Goal: Task Accomplishment & Management: Complete application form

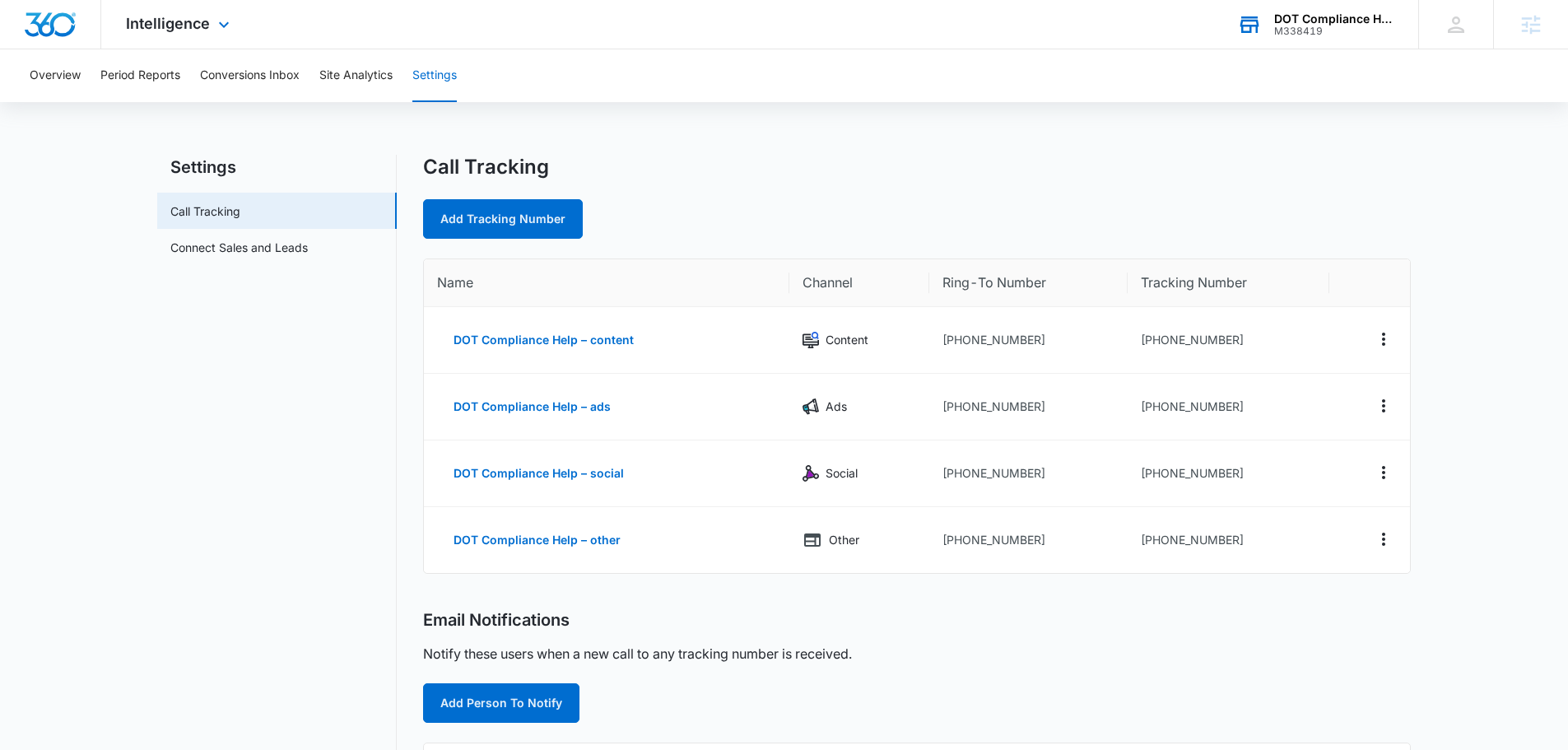
click at [875, 15] on div "DOT Compliance Help" at bounding box center [1334, 18] width 120 height 13
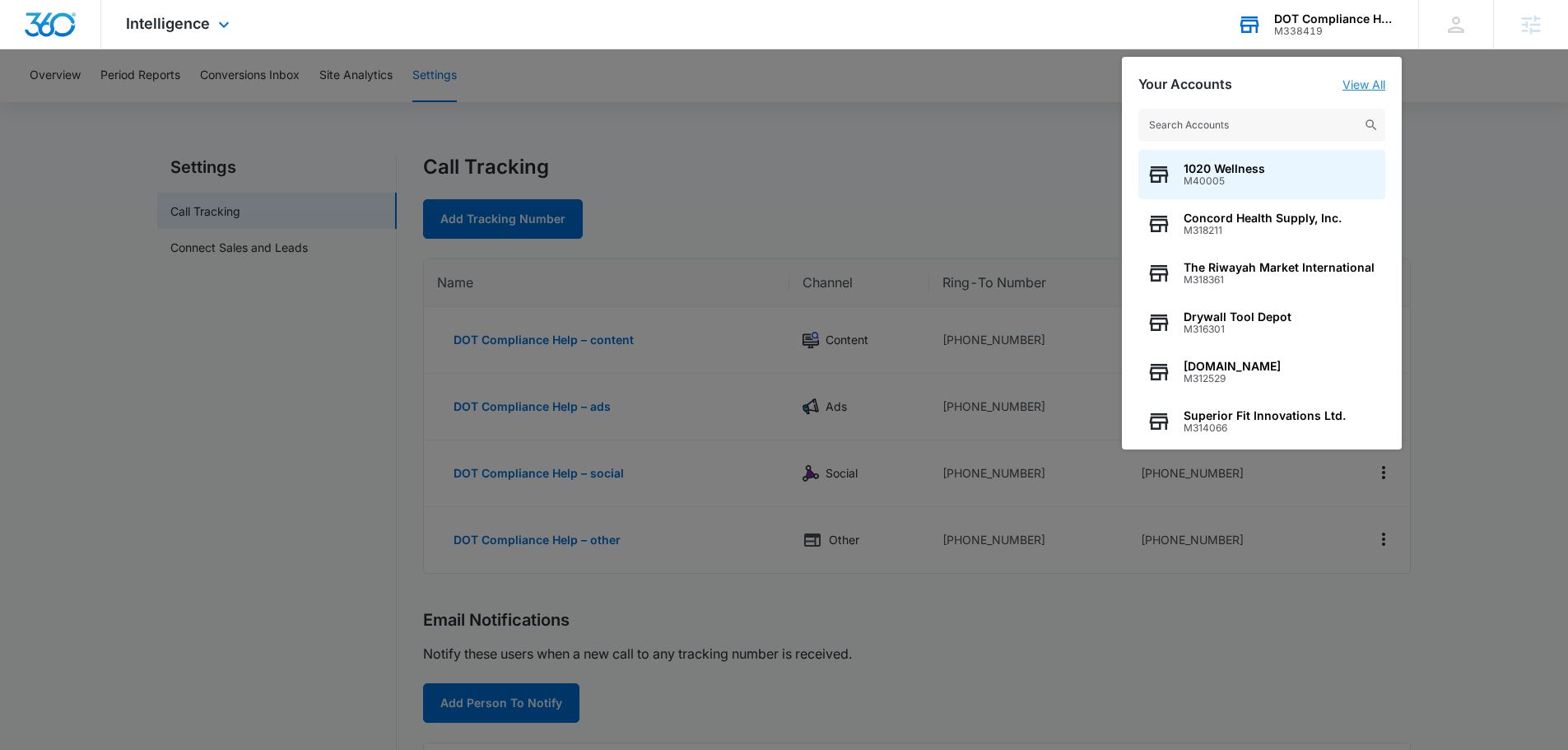
click at [875, 88] on link "View All" at bounding box center [1363, 84] width 43 height 14
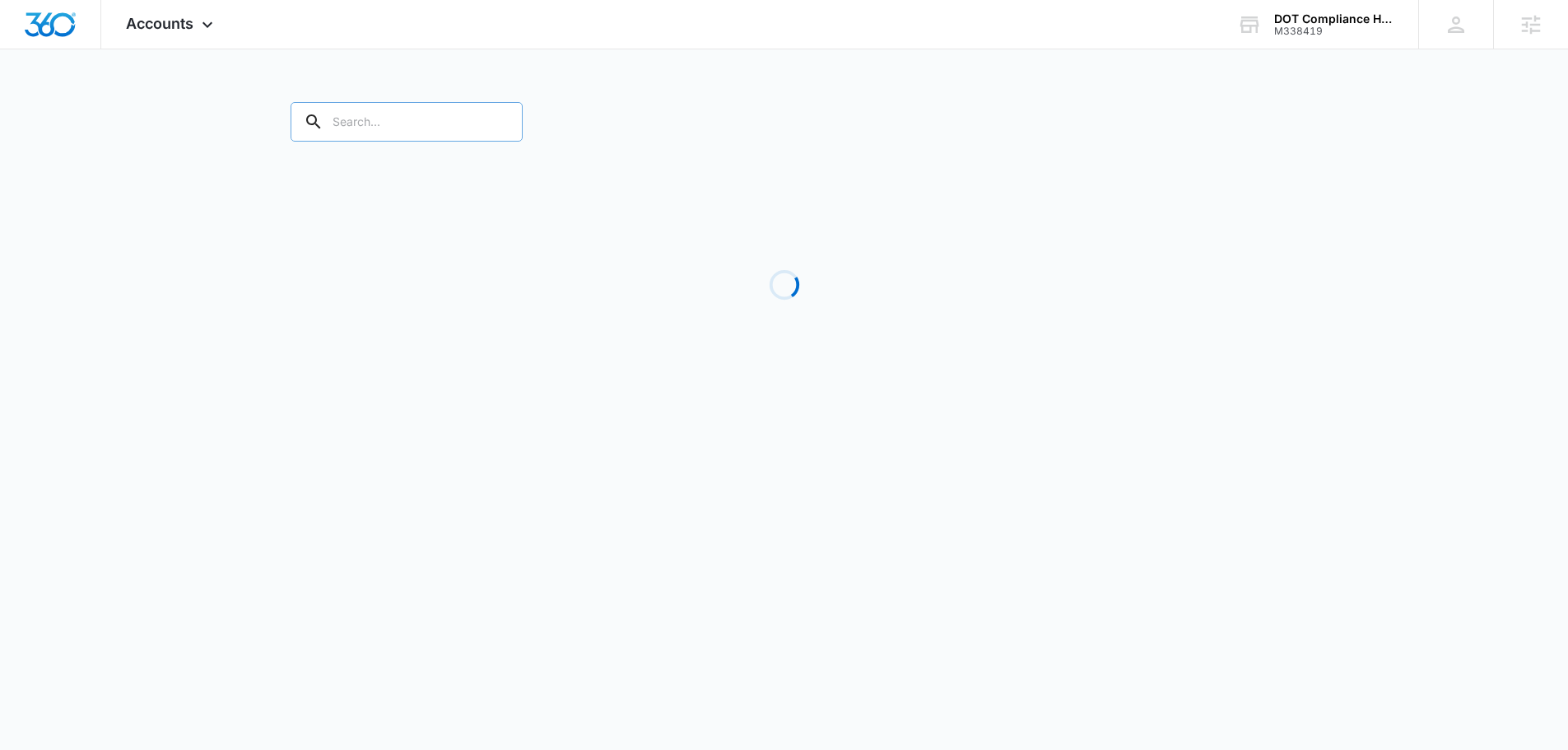
click at [410, 135] on input "text" at bounding box center [407, 121] width 232 height 40
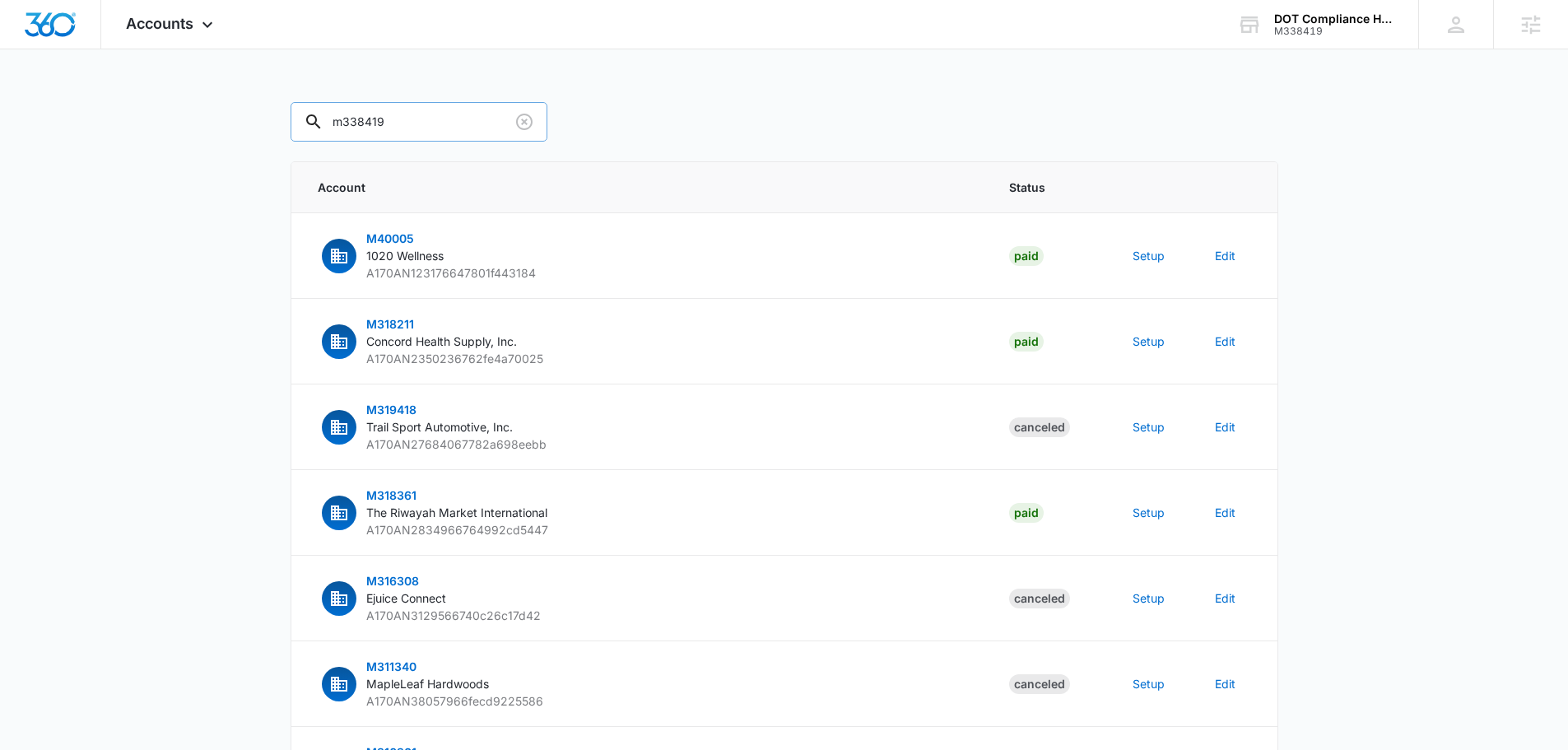
type input "m338419"
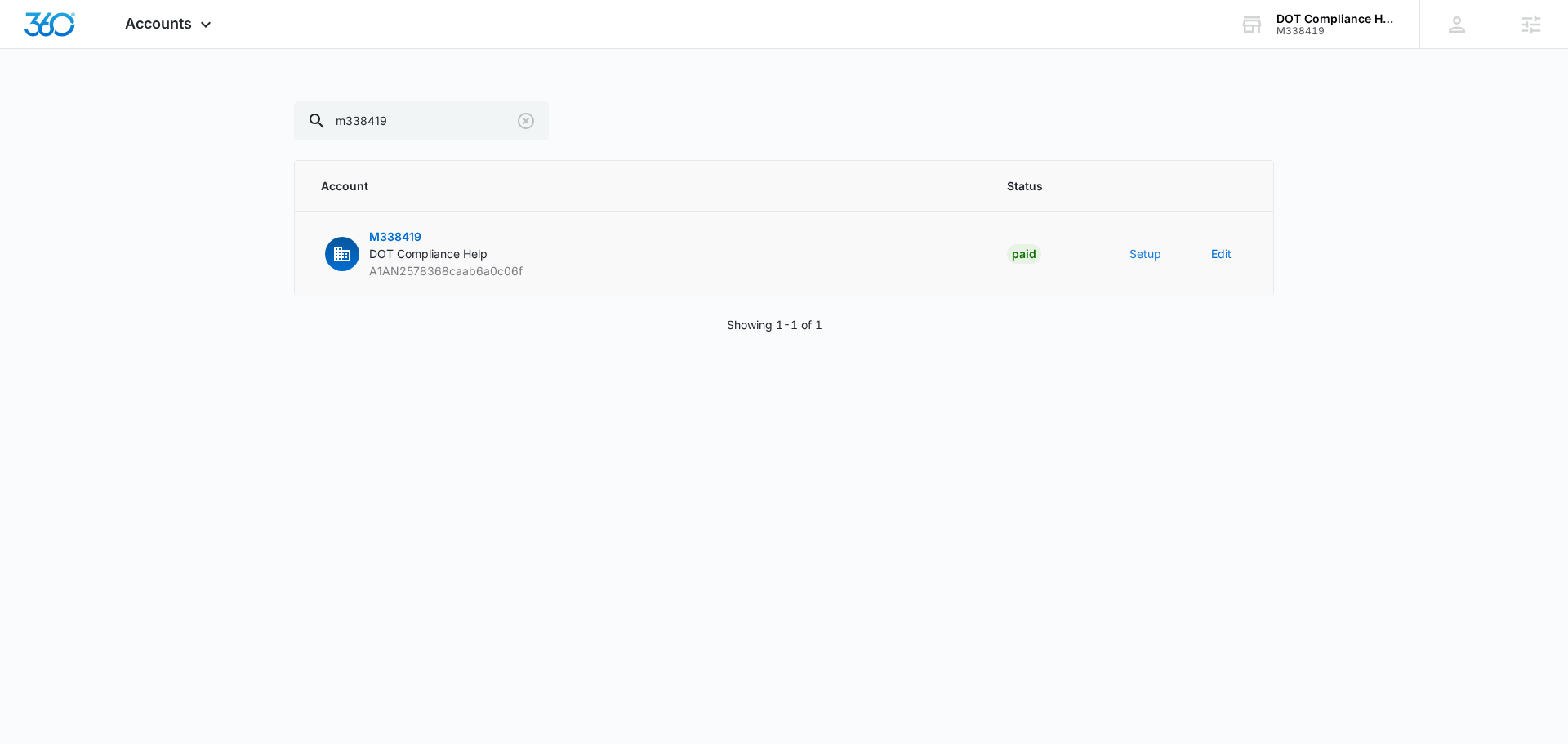
click at [868, 250] on button "Setup" at bounding box center [1145, 254] width 32 height 17
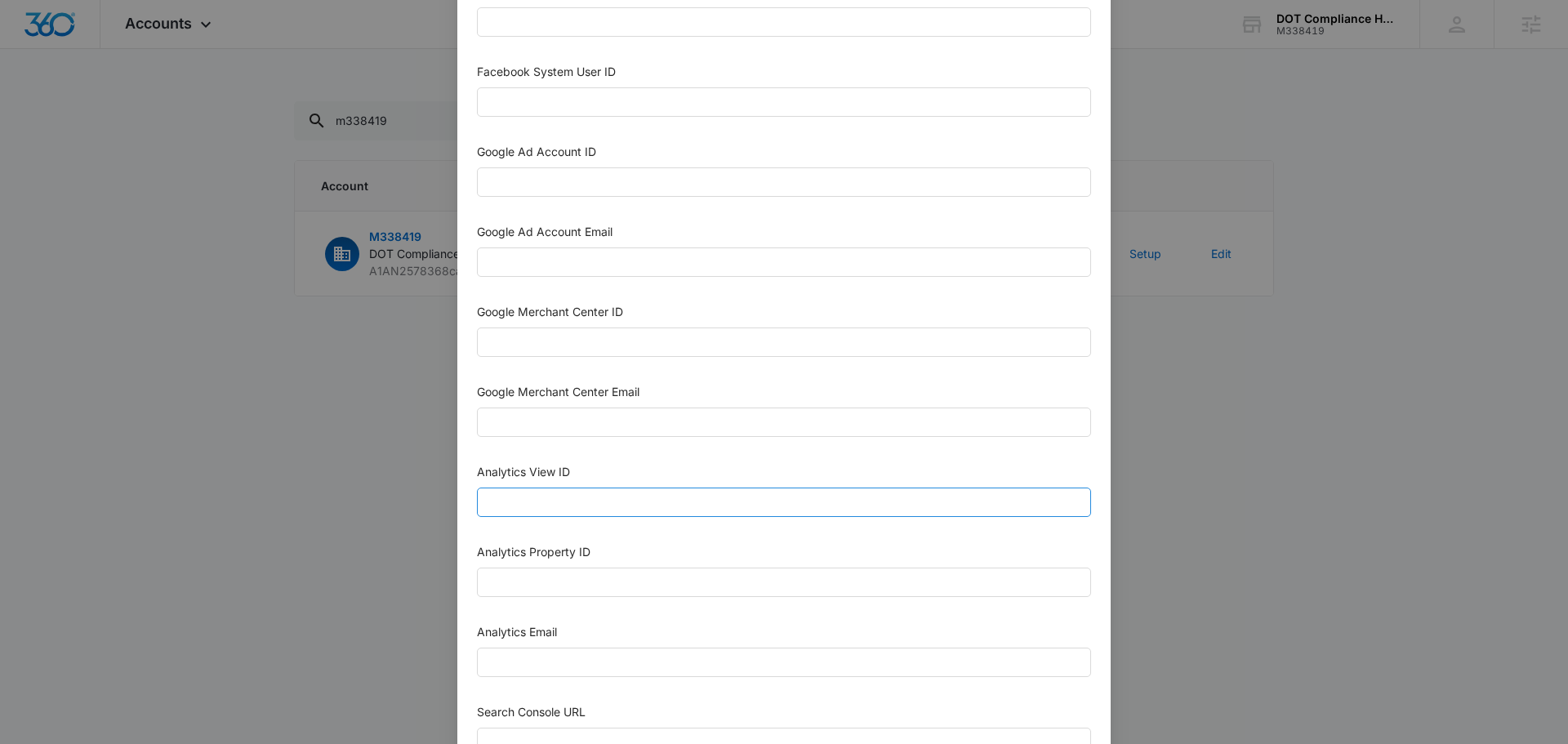
scroll to position [490, 0]
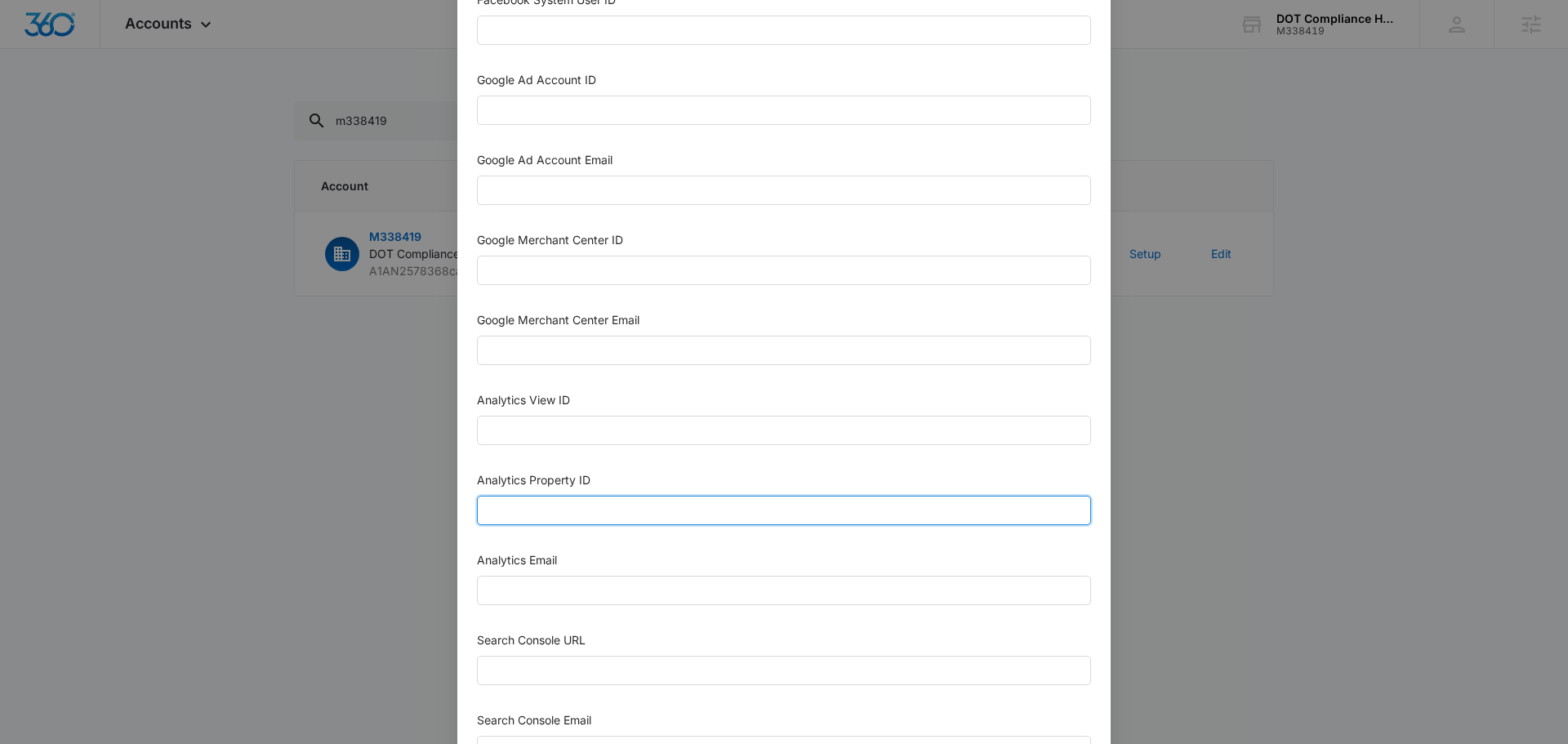
click at [608, 511] on input "Analytics Property ID" at bounding box center [784, 510] width 614 height 30
paste input "507757479"
type input "507757479"
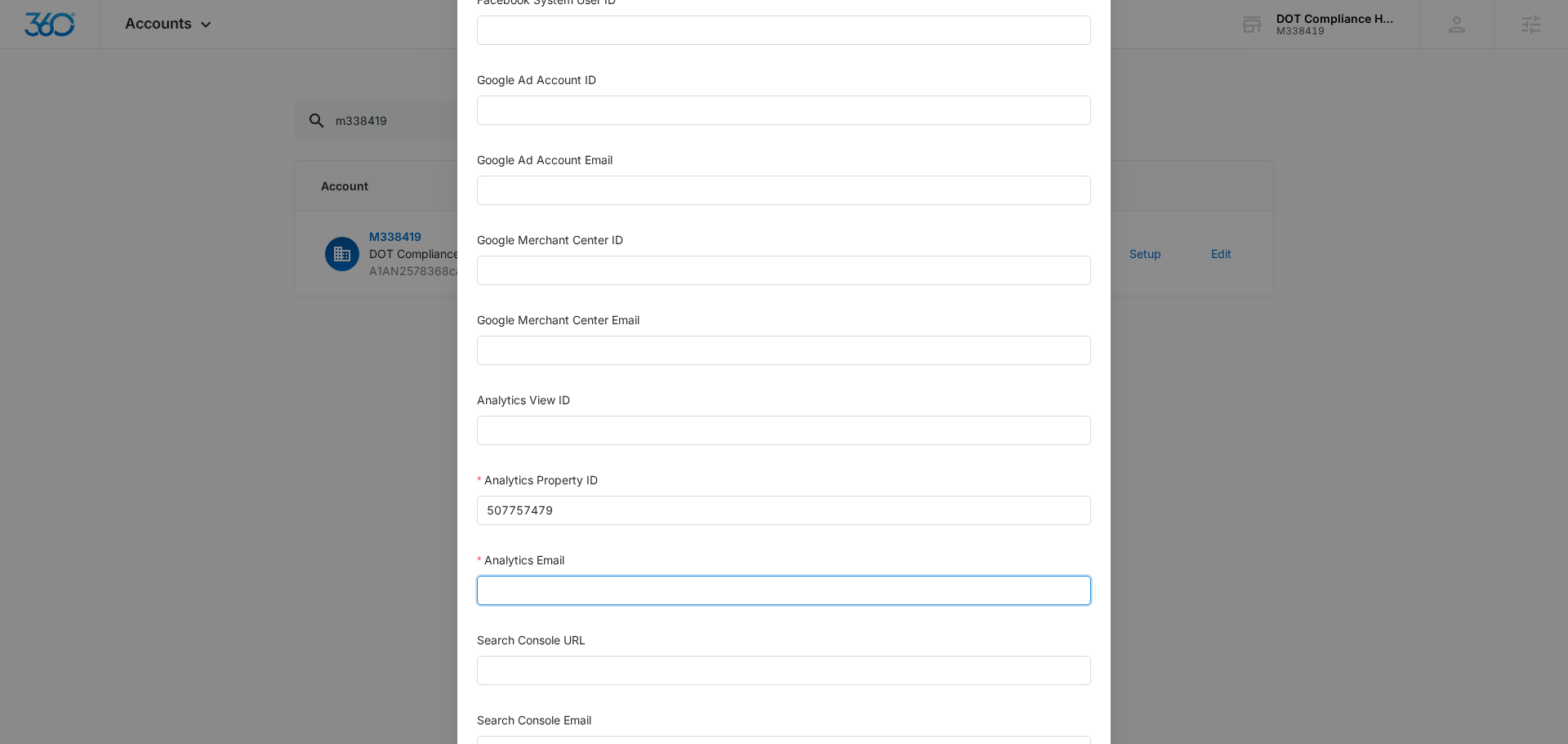
click at [588, 589] on input "Analytics Email" at bounding box center [784, 590] width 614 height 30
type input "[EMAIL_ADDRESS][DOMAIN_NAME]"
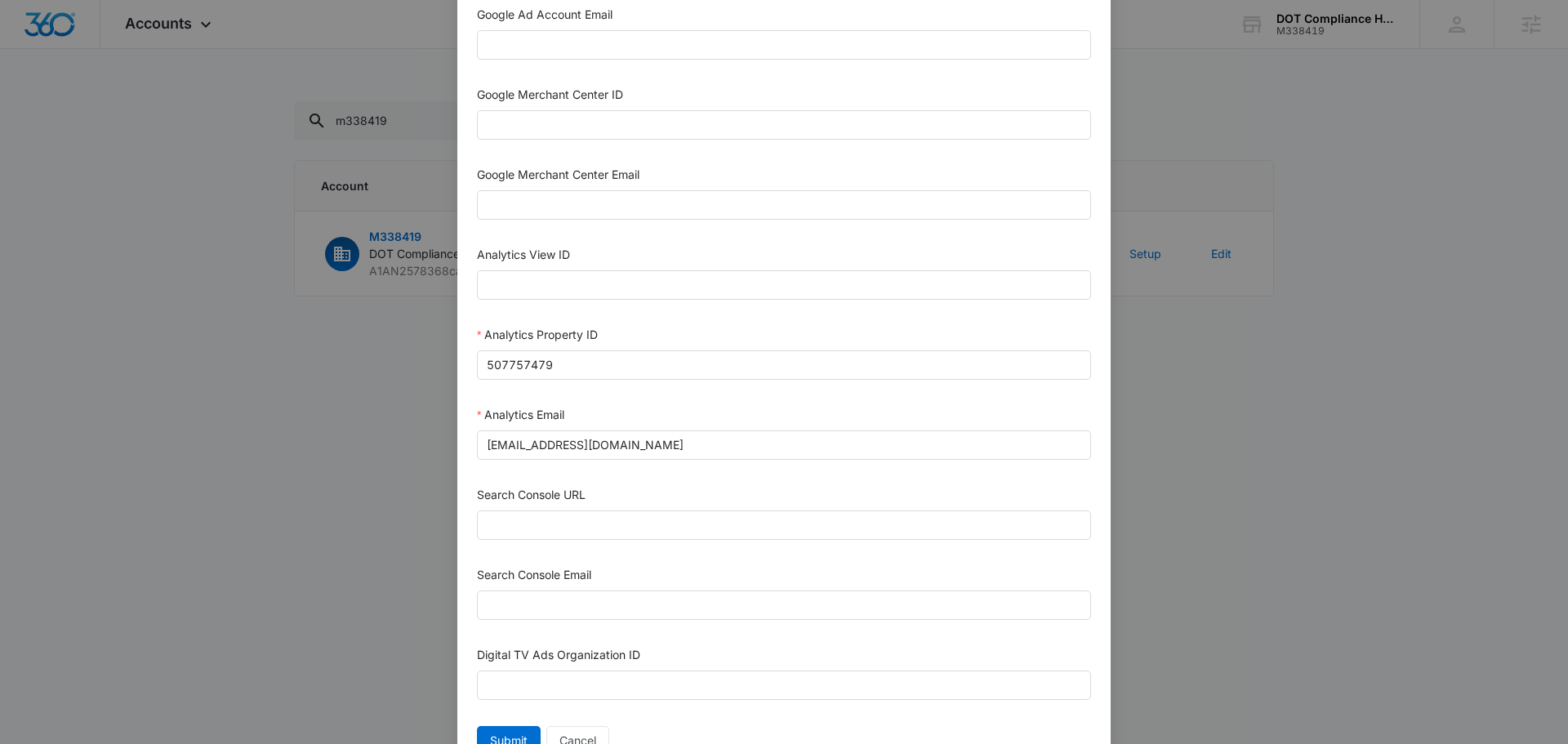
scroll to position [713, 0]
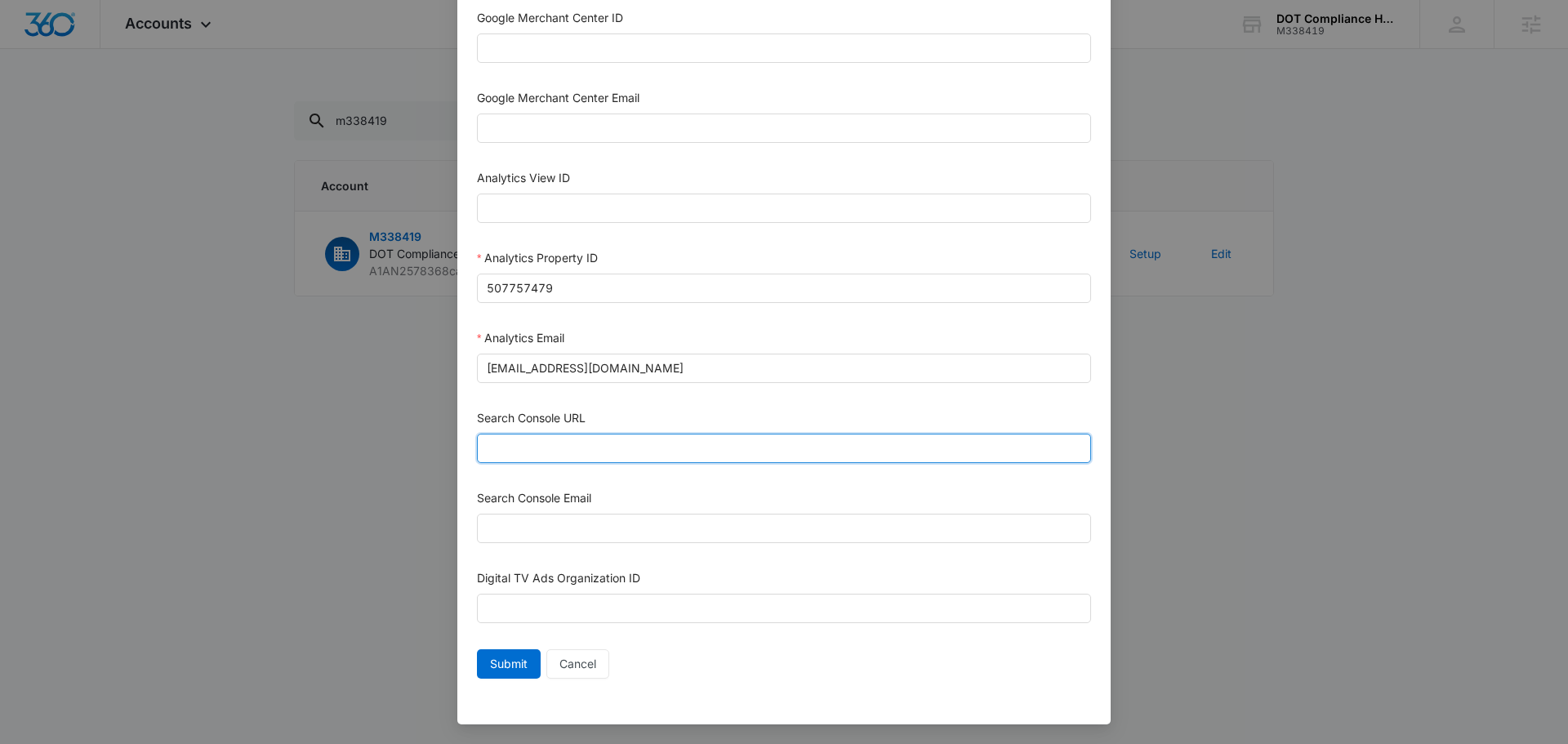
click at [612, 452] on input "Search Console URL" at bounding box center [784, 448] width 614 height 30
paste input "[URL][DOMAIN_NAME]"
type input "[URL][DOMAIN_NAME]"
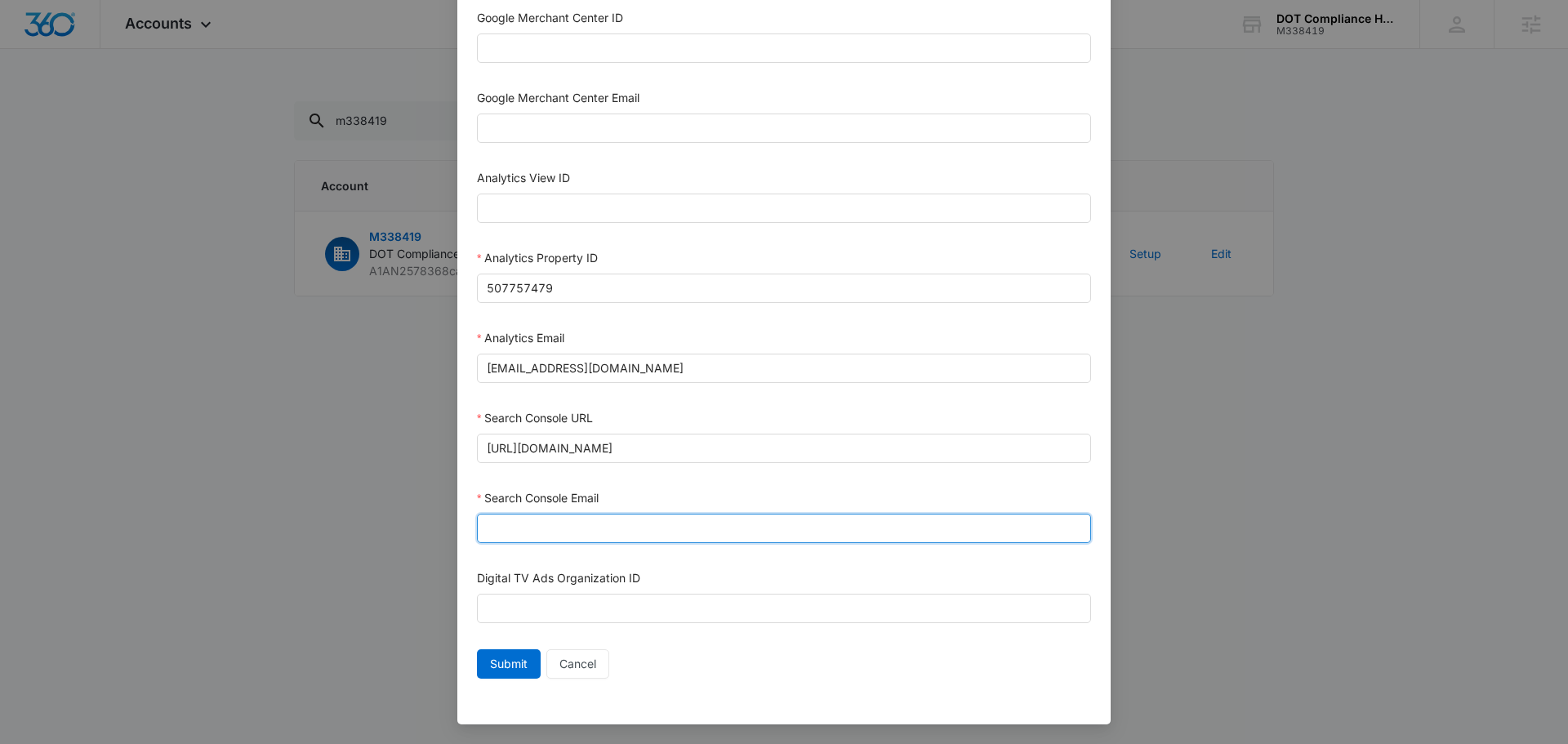
click at [552, 528] on input "Search Console Email" at bounding box center [784, 529] width 614 height 30
type input "[EMAIL_ADDRESS][DOMAIN_NAME]"
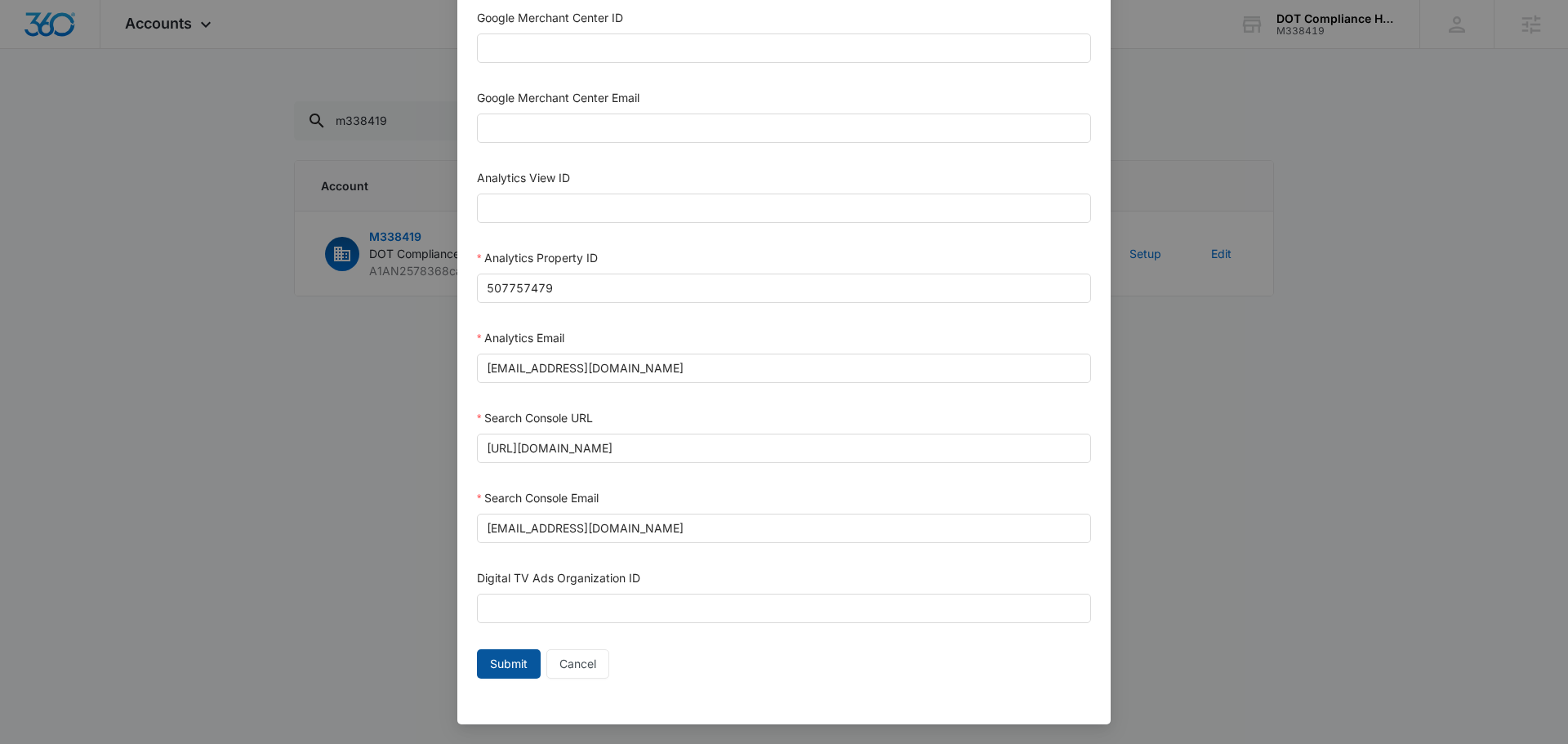
click at [496, 664] on span "Submit" at bounding box center [508, 664] width 37 height 18
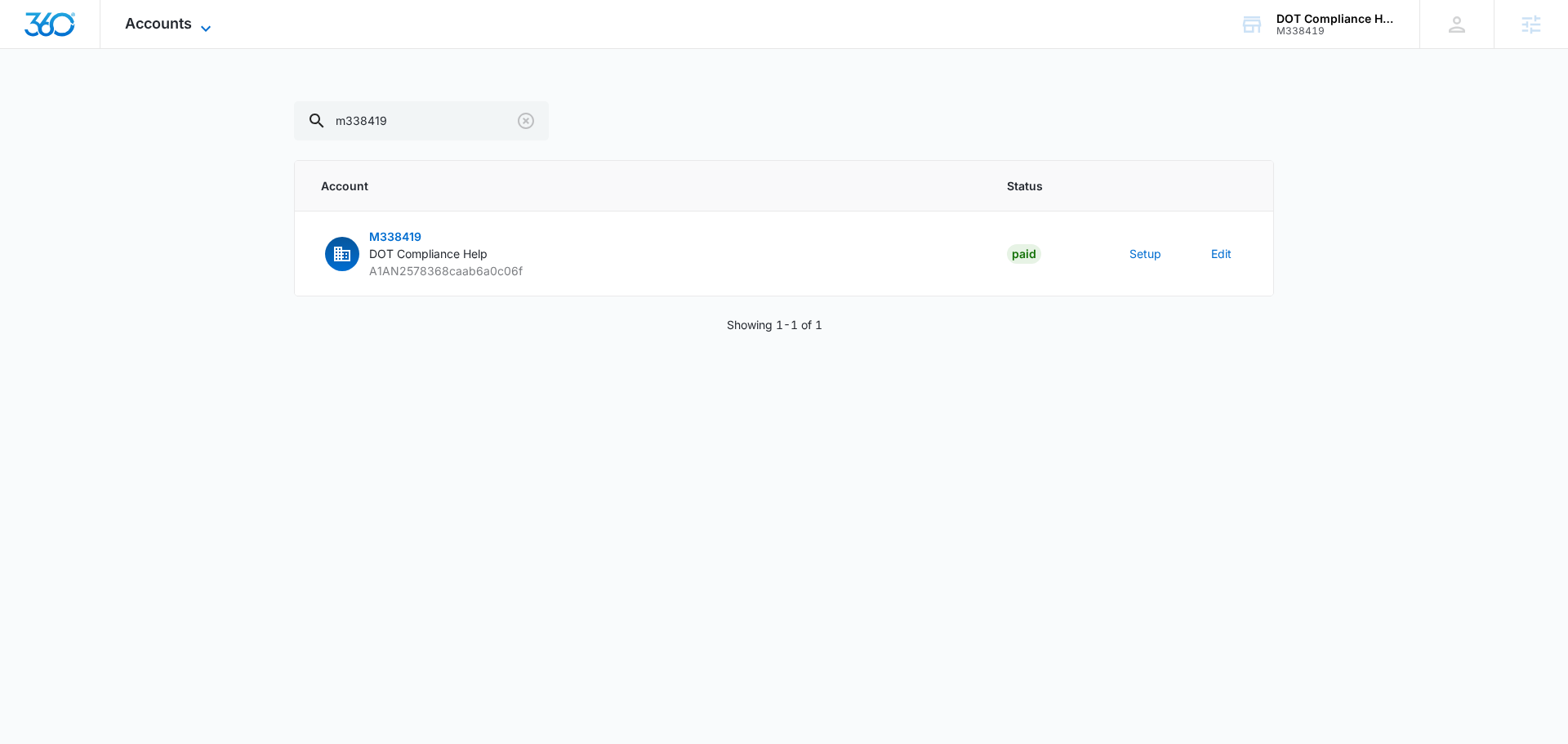
click at [208, 29] on icon at bounding box center [205, 28] width 10 height 6
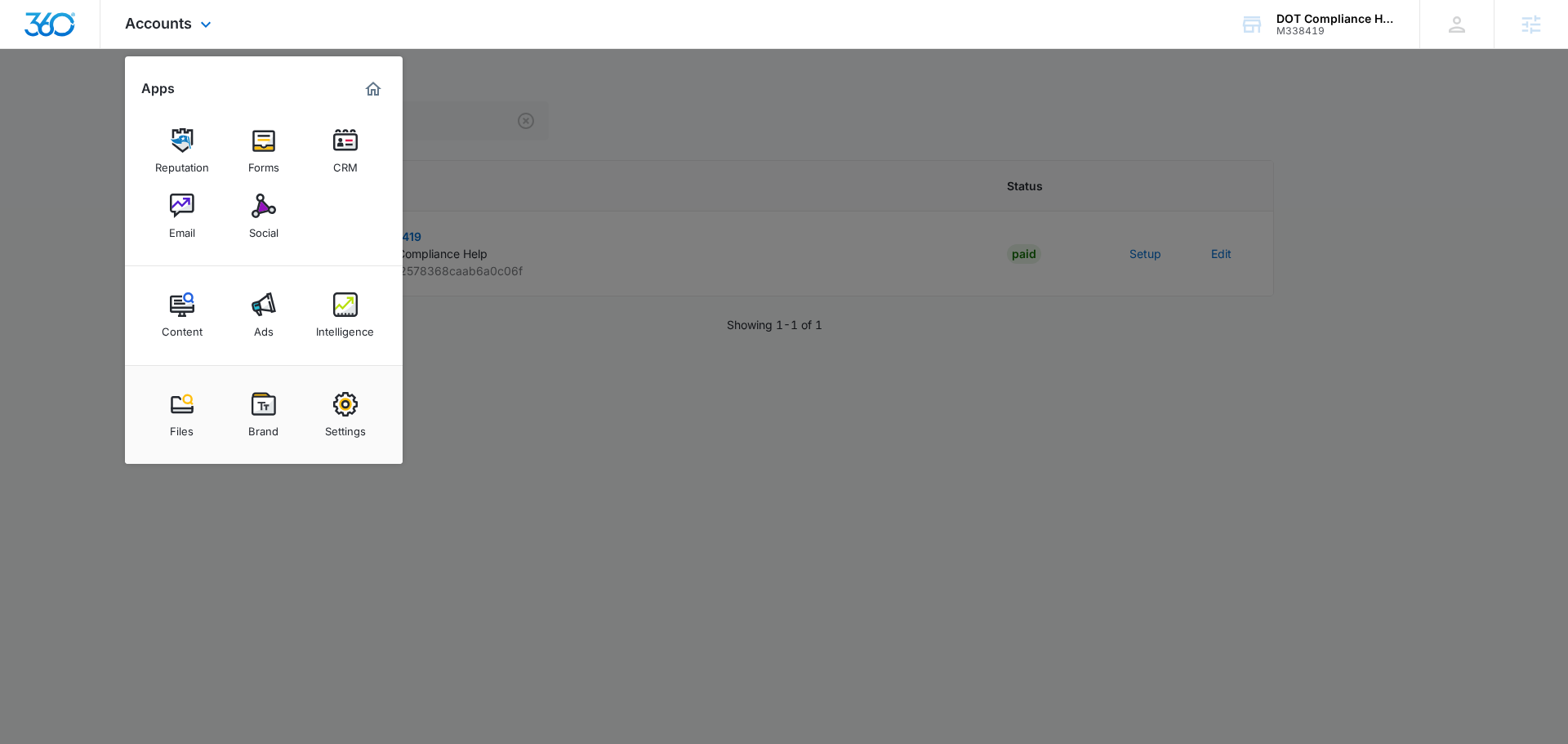
click at [465, 39] on div "Accounts Apps Reputation Forms CRM Email Social Content Ads Intelligence Files …" at bounding box center [784, 24] width 1568 height 49
click at [443, 102] on div at bounding box center [784, 372] width 1568 height 744
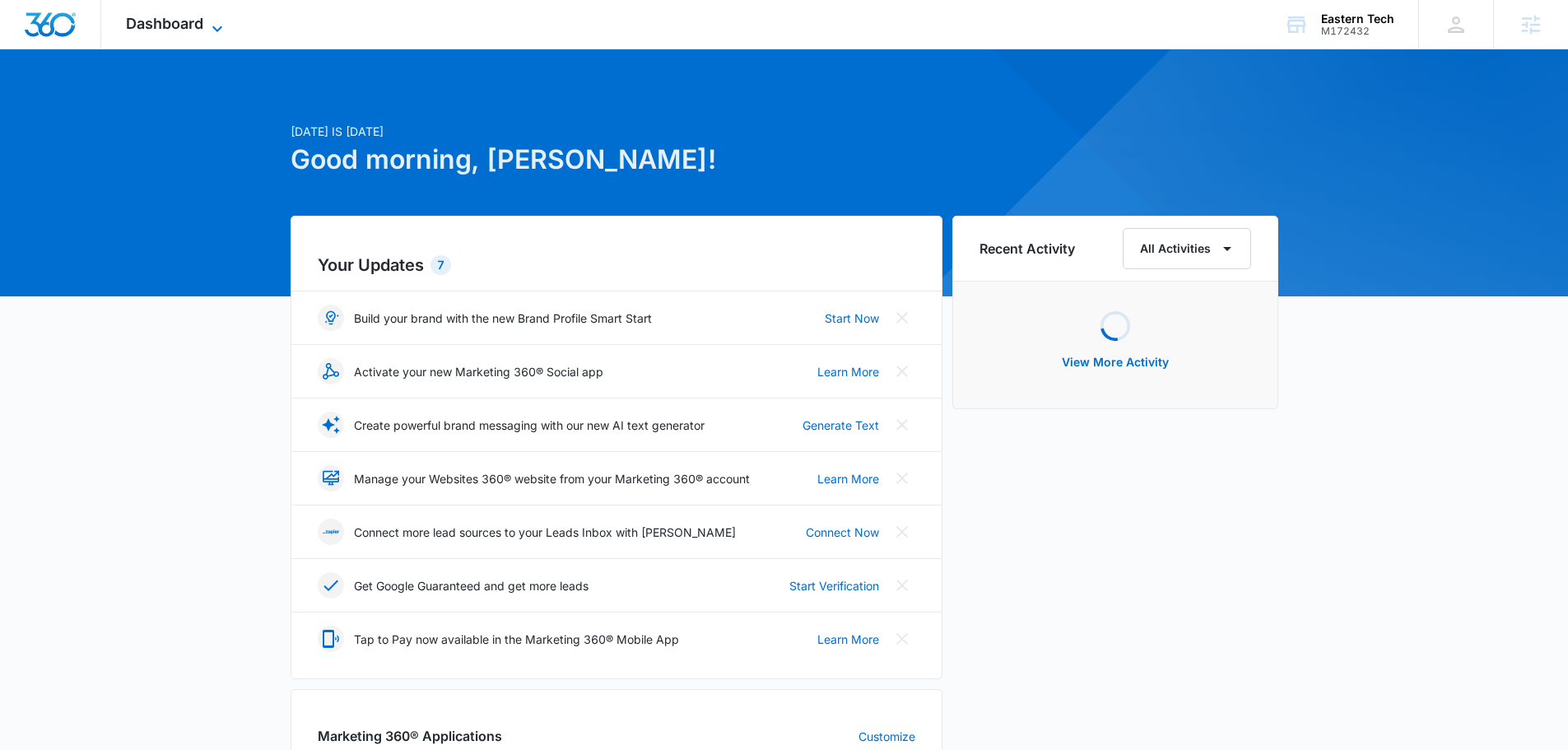
click at [186, 20] on span "Dashboard" at bounding box center [164, 24] width 77 height 18
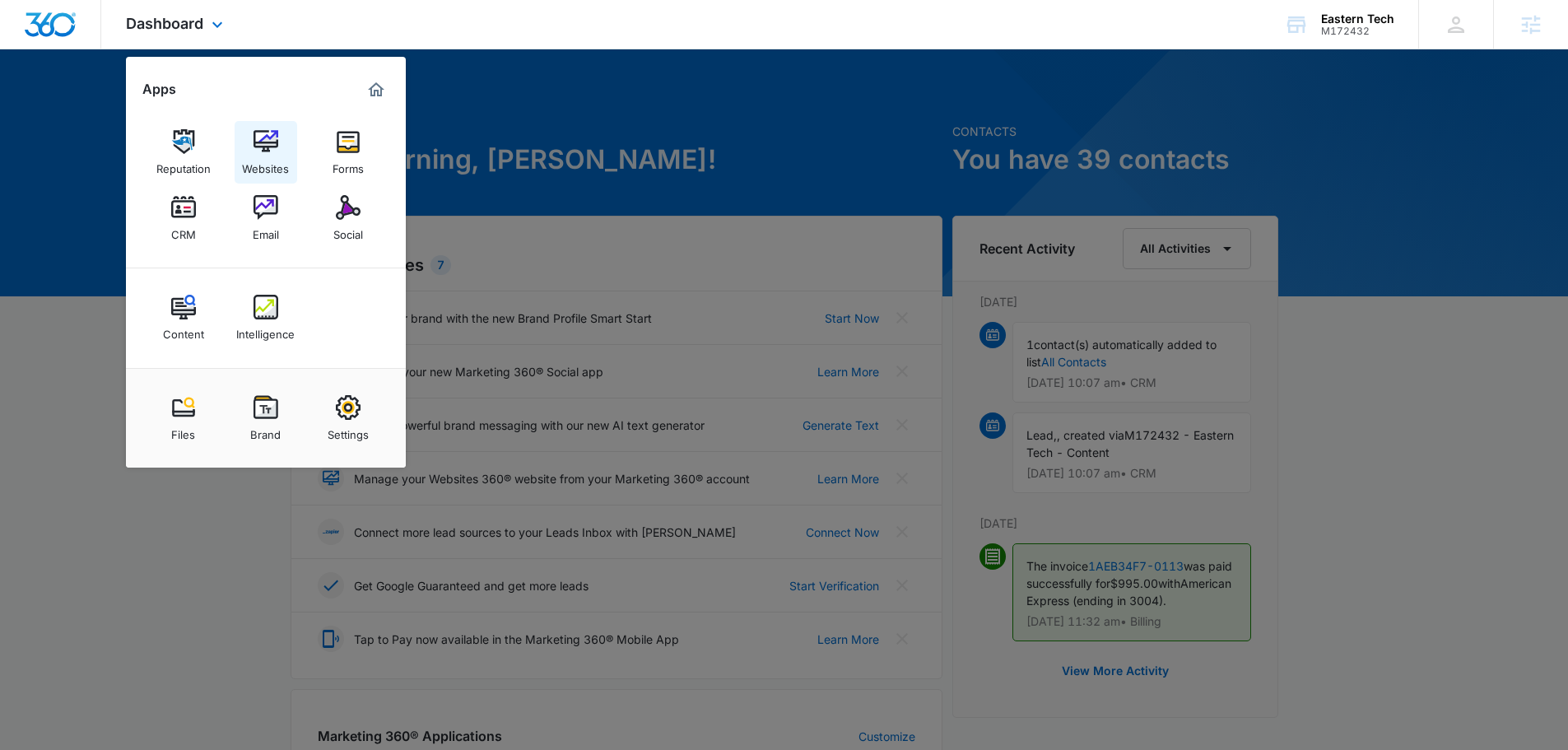
click at [271, 155] on div "Websites" at bounding box center [265, 164] width 47 height 21
